Goal: Communication & Community: Connect with others

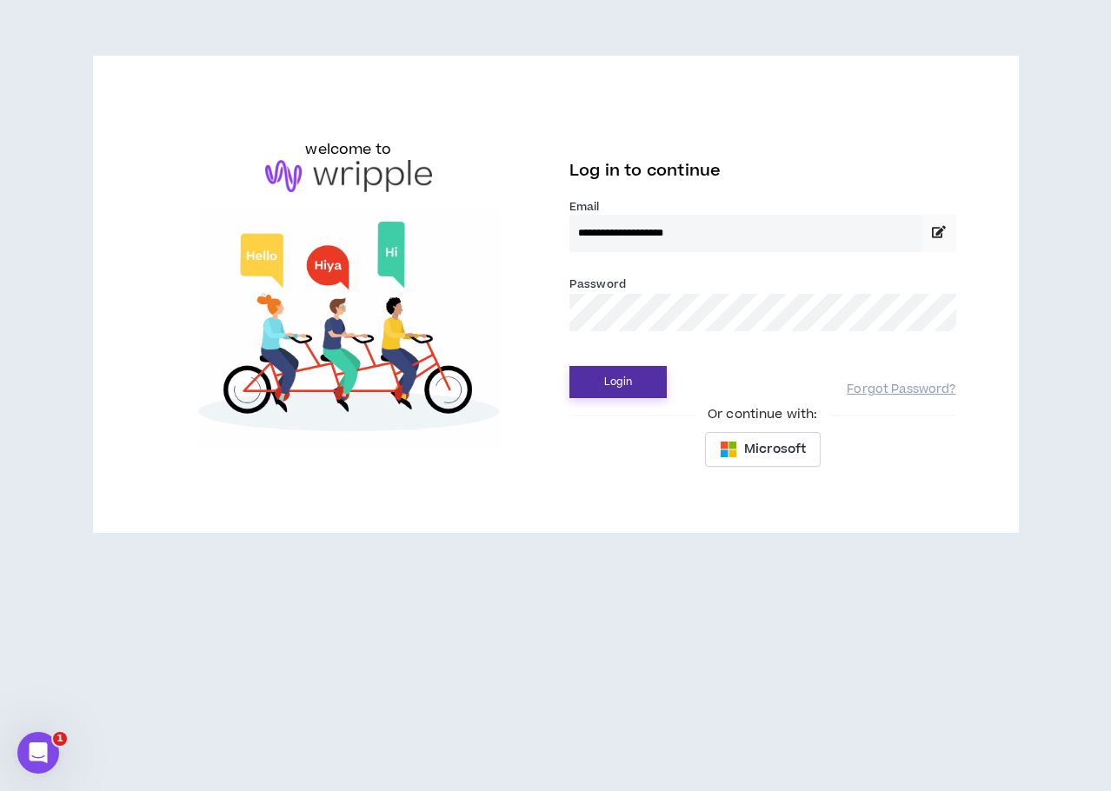
click at [614, 383] on button "Login" at bounding box center [617, 382] width 97 height 32
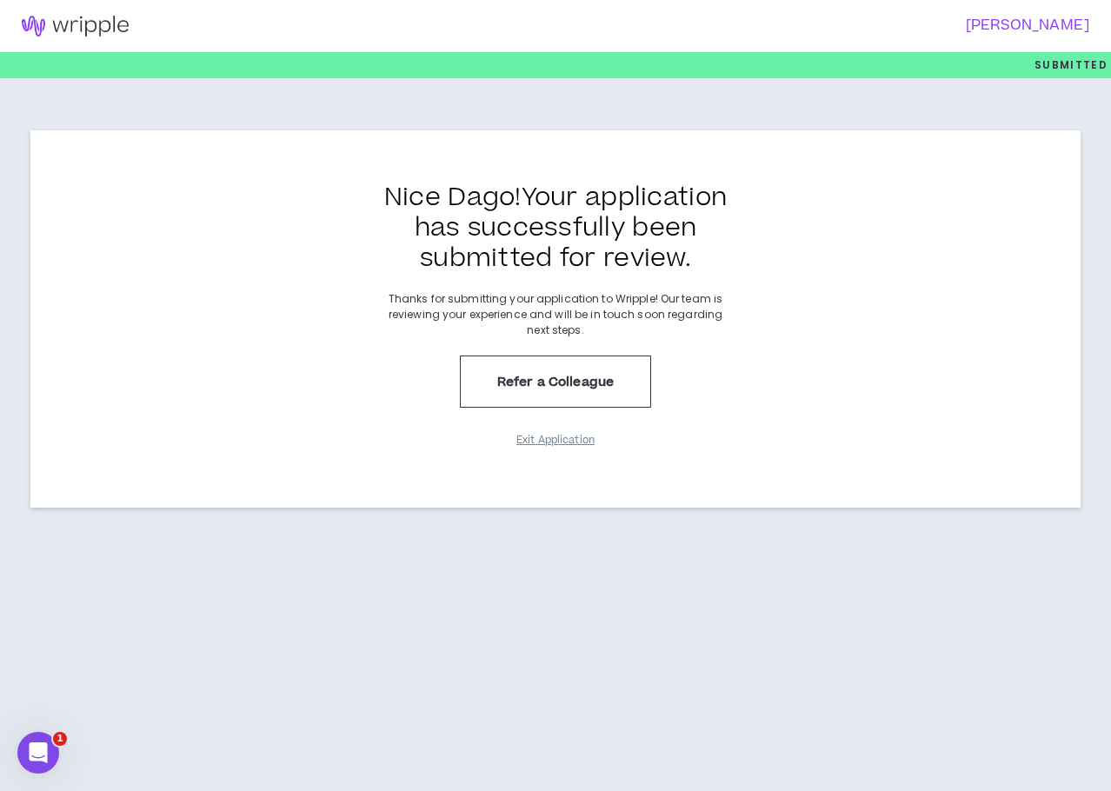
click at [565, 441] on button "Exit Application" at bounding box center [555, 440] width 87 height 30
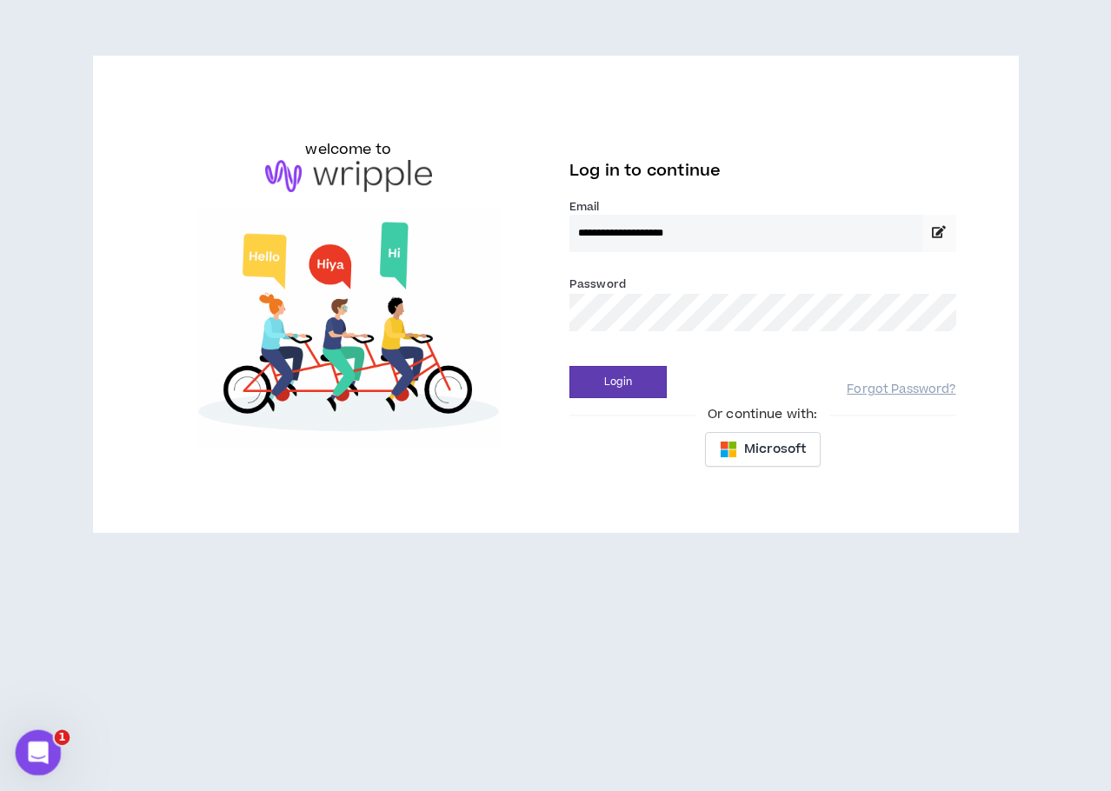
click at [29, 747] on icon "Open Intercom Messenger" at bounding box center [36, 750] width 29 height 29
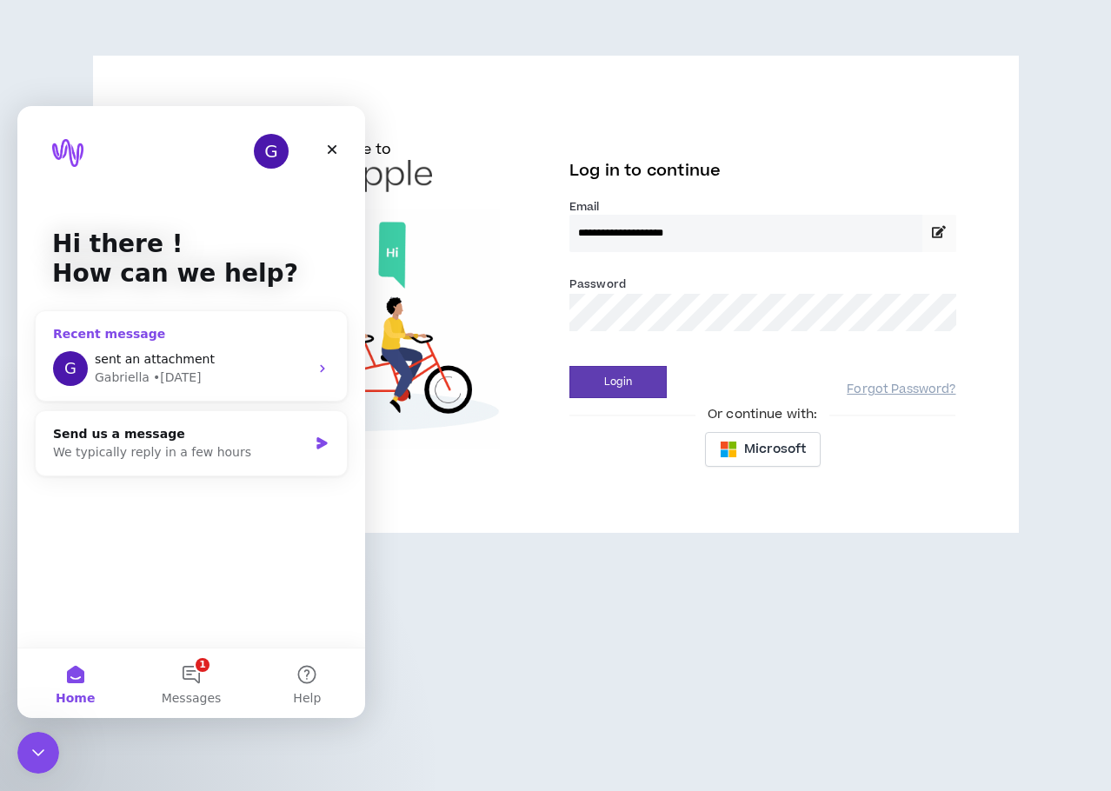
click at [209, 366] on div "sent an attachment" at bounding box center [202, 359] width 214 height 18
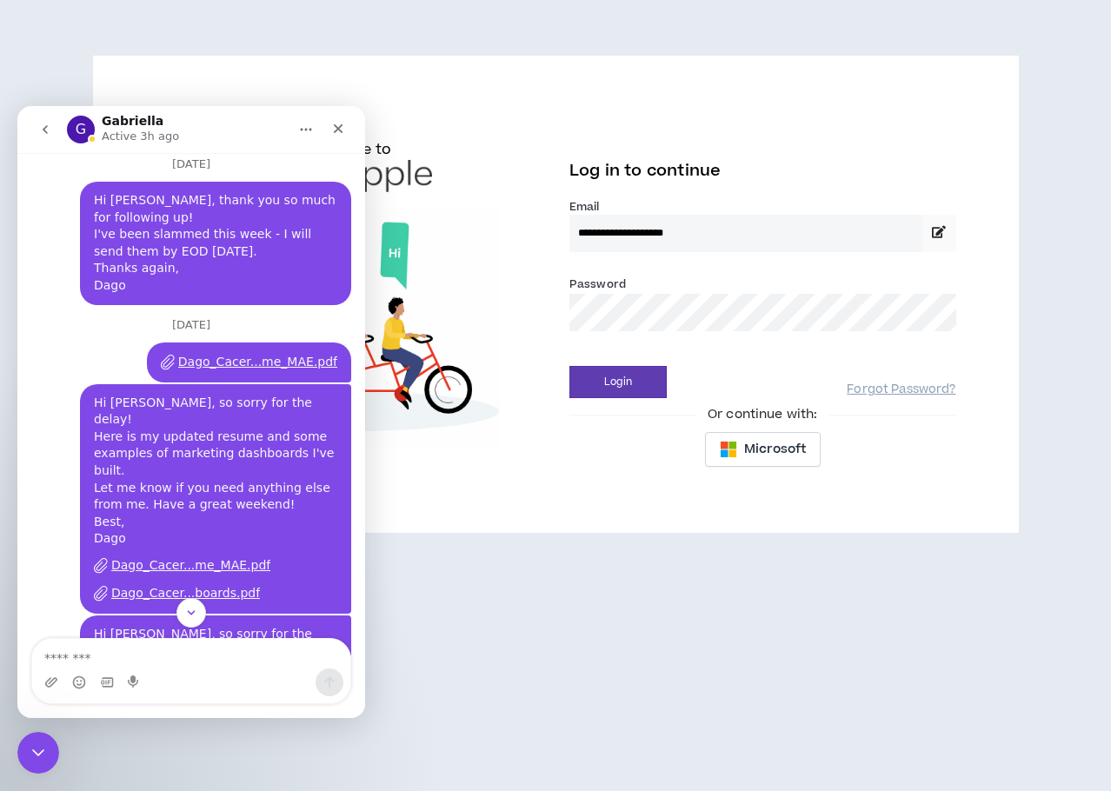
scroll to position [1032, 0]
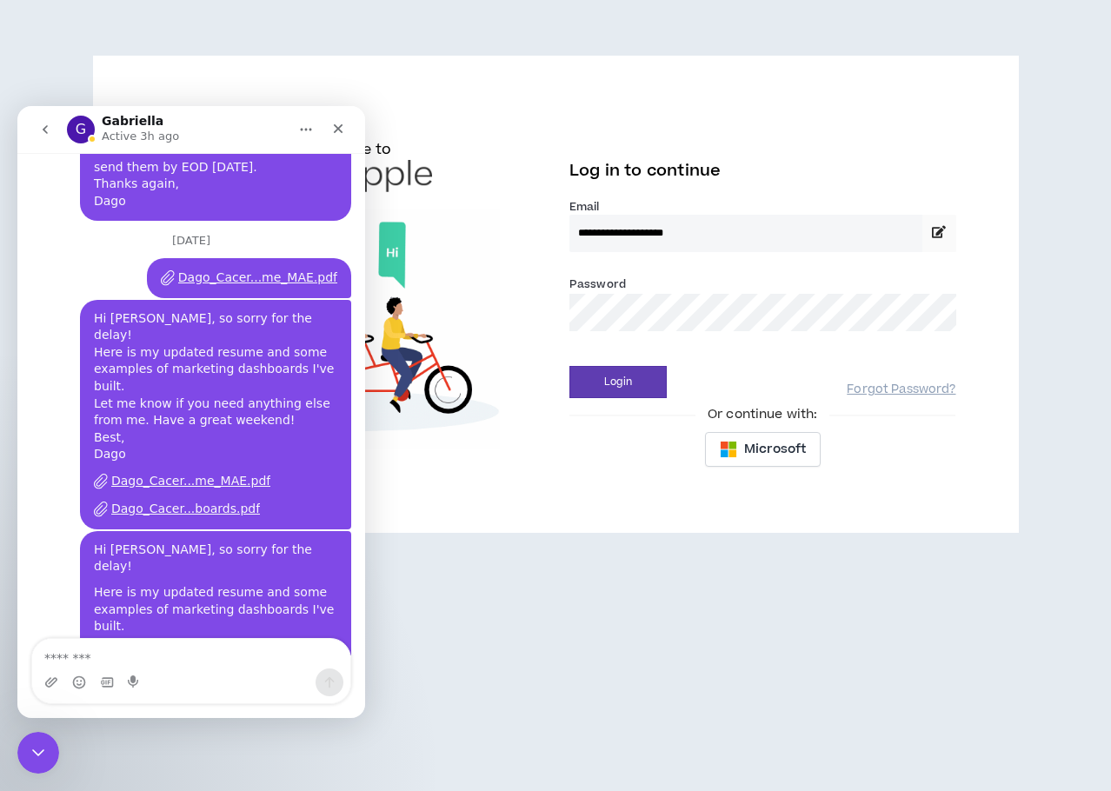
click at [83, 133] on div "G" at bounding box center [81, 130] width 28 height 28
click at [127, 122] on h1 "Gabriella" at bounding box center [133, 121] width 62 height 13
click at [43, 740] on icon "Close Intercom Messenger" at bounding box center [35, 750] width 21 height 21
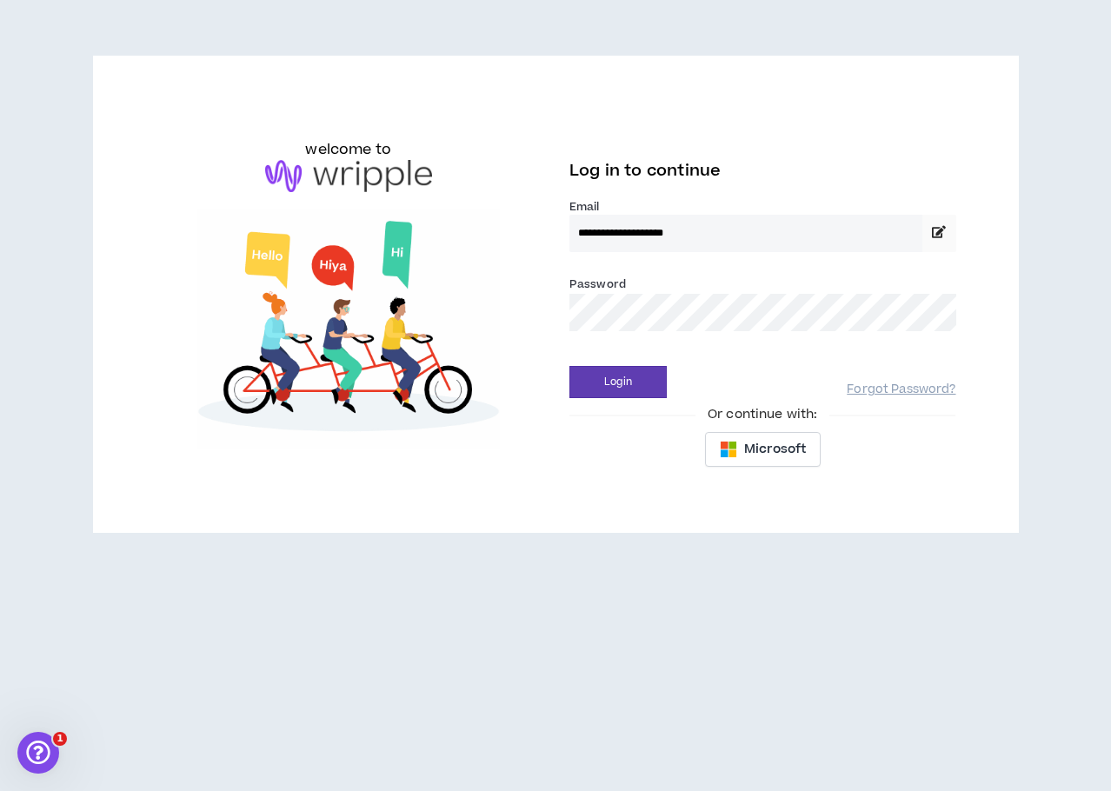
drag, startPoint x: 136, startPoint y: 3, endPoint x: 333, endPoint y: 163, distance: 253.3
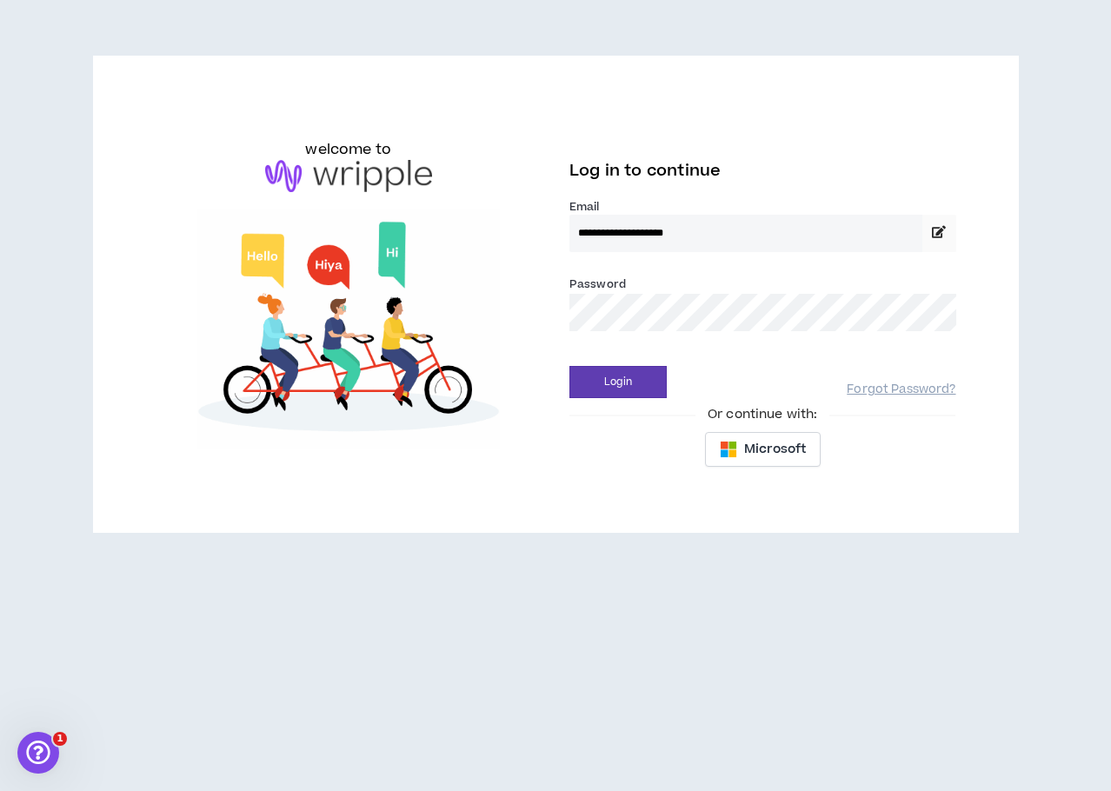
click at [333, 163] on img at bounding box center [348, 176] width 167 height 33
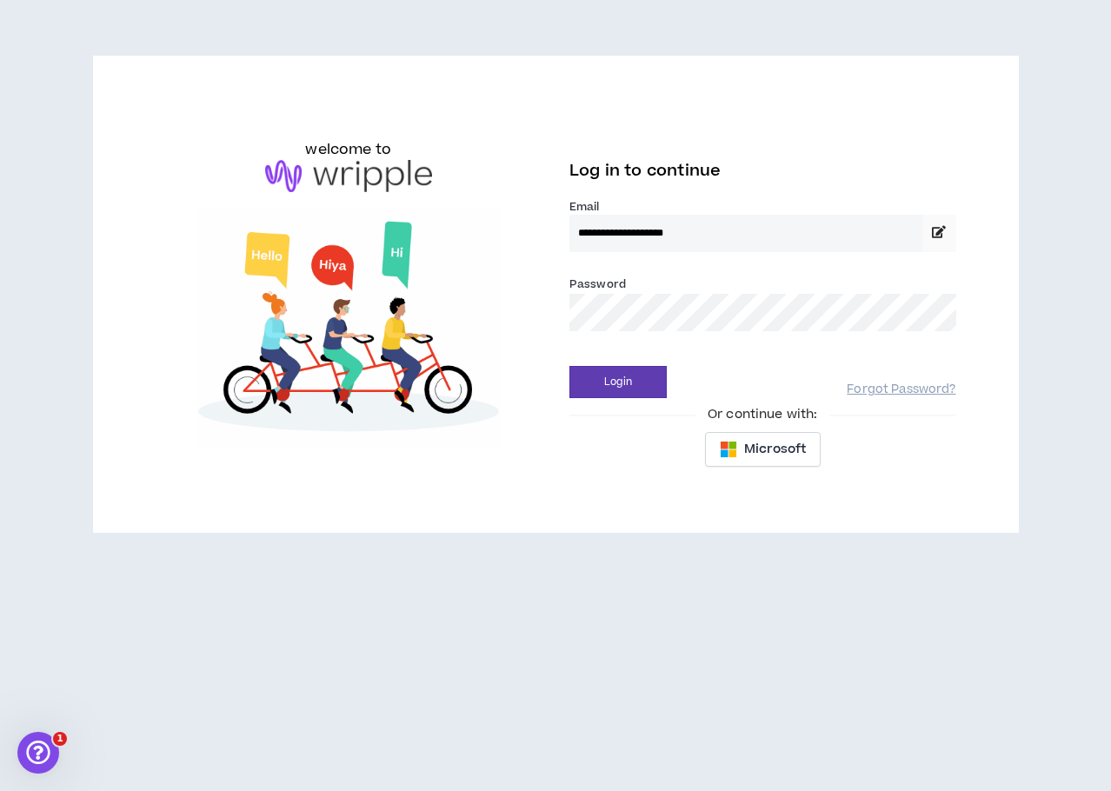
click at [359, 162] on img at bounding box center [348, 176] width 167 height 33
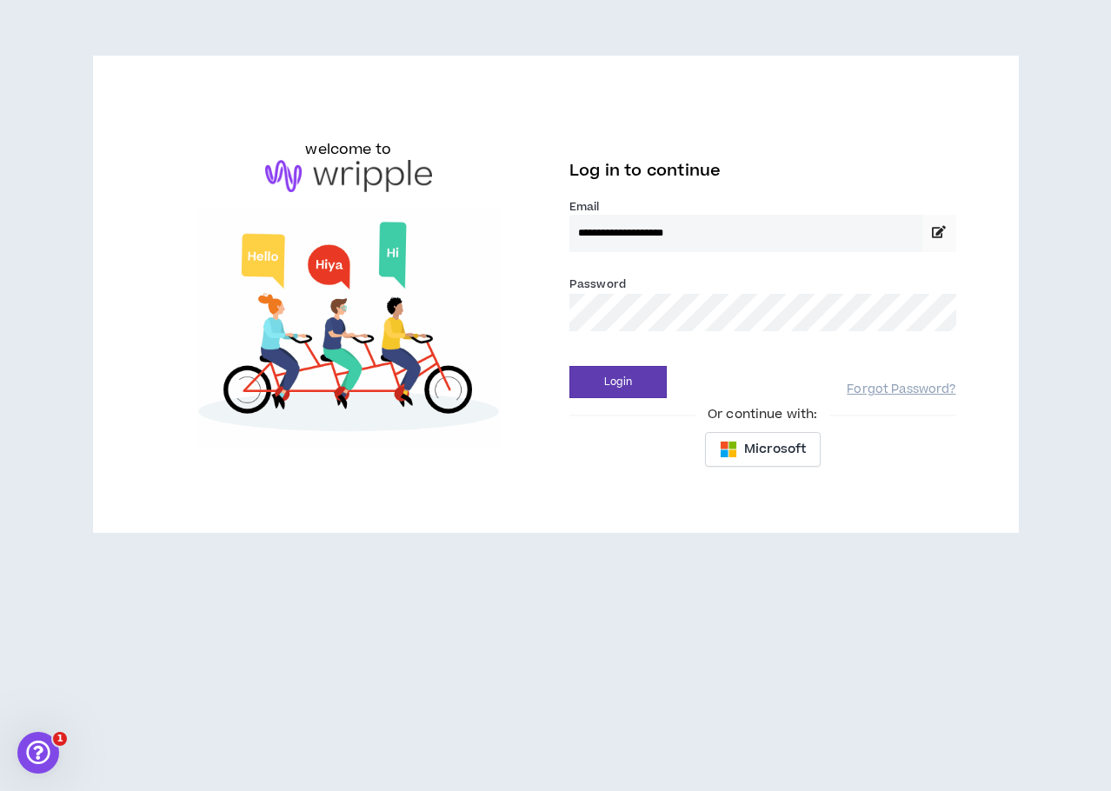
click at [361, 175] on img at bounding box center [348, 176] width 167 height 33
